Goal: Transaction & Acquisition: Purchase product/service

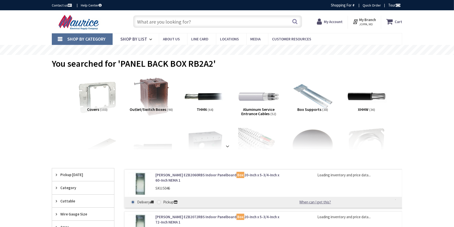
type input "[GEOGRAPHIC_DATA], [GEOGRAPHIC_DATA]"
click at [146, 22] on input "text" at bounding box center [217, 21] width 169 height 13
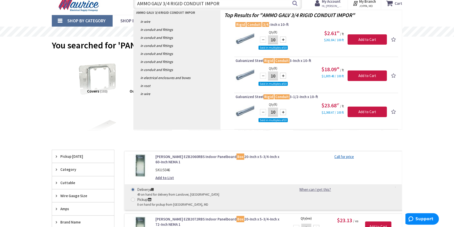
type input "AMMO GALV 3/4 RIGID CONDUIT IMPORT"
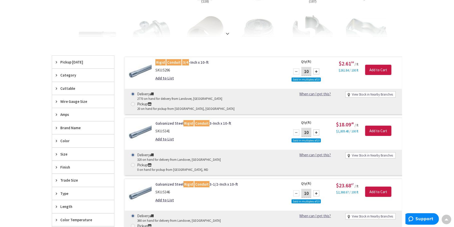
scroll to position [101, 0]
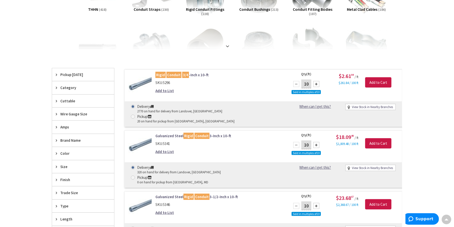
click at [179, 133] on link "Galvanized Steel Rigid Conduit 3-Inch x 10-ft" at bounding box center [218, 135] width 127 height 5
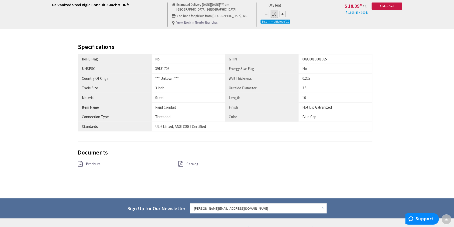
scroll to position [251, 0]
